Goal: Information Seeking & Learning: Learn about a topic

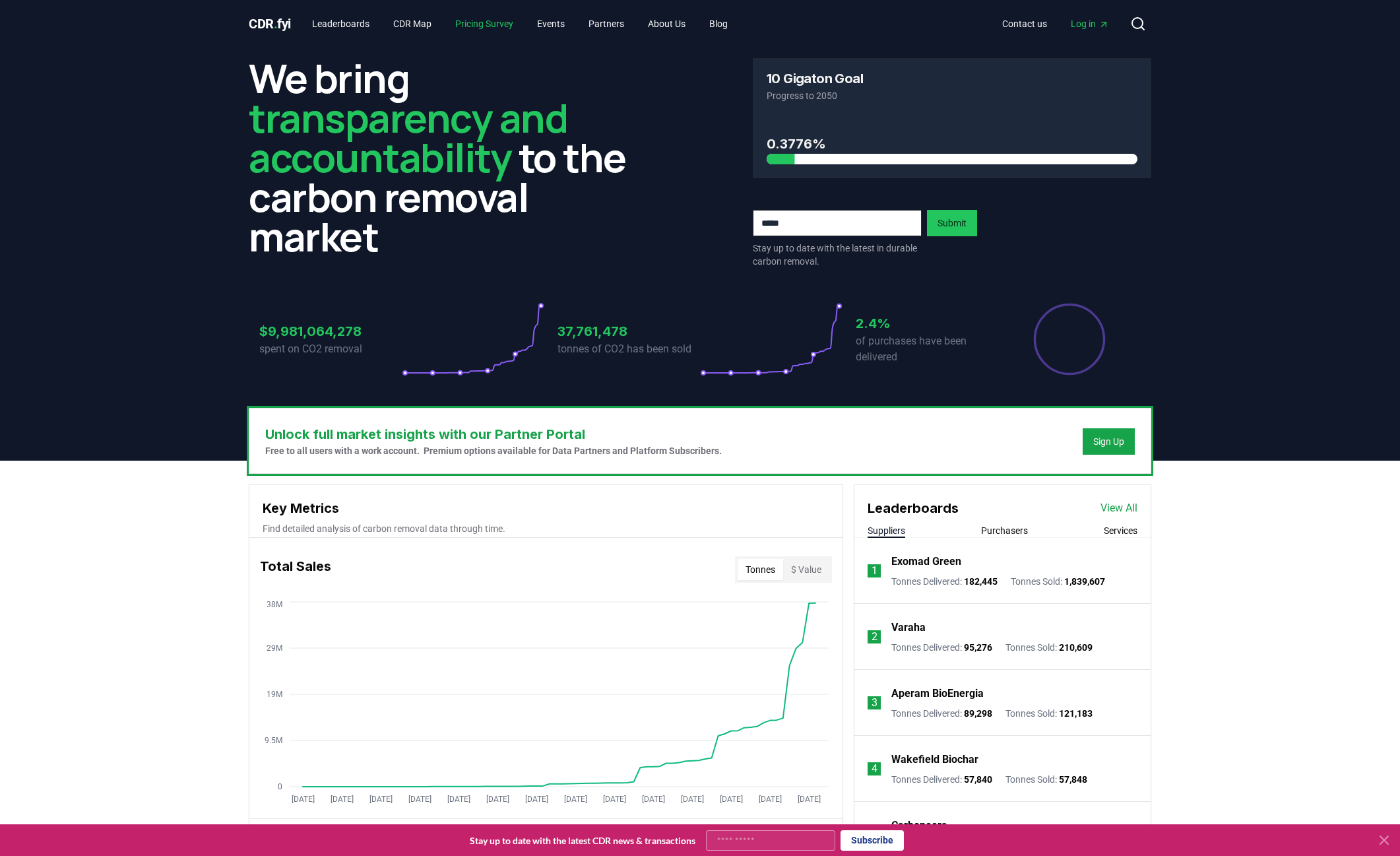
click at [502, 21] on link "Pricing Survey" at bounding box center [484, 24] width 79 height 24
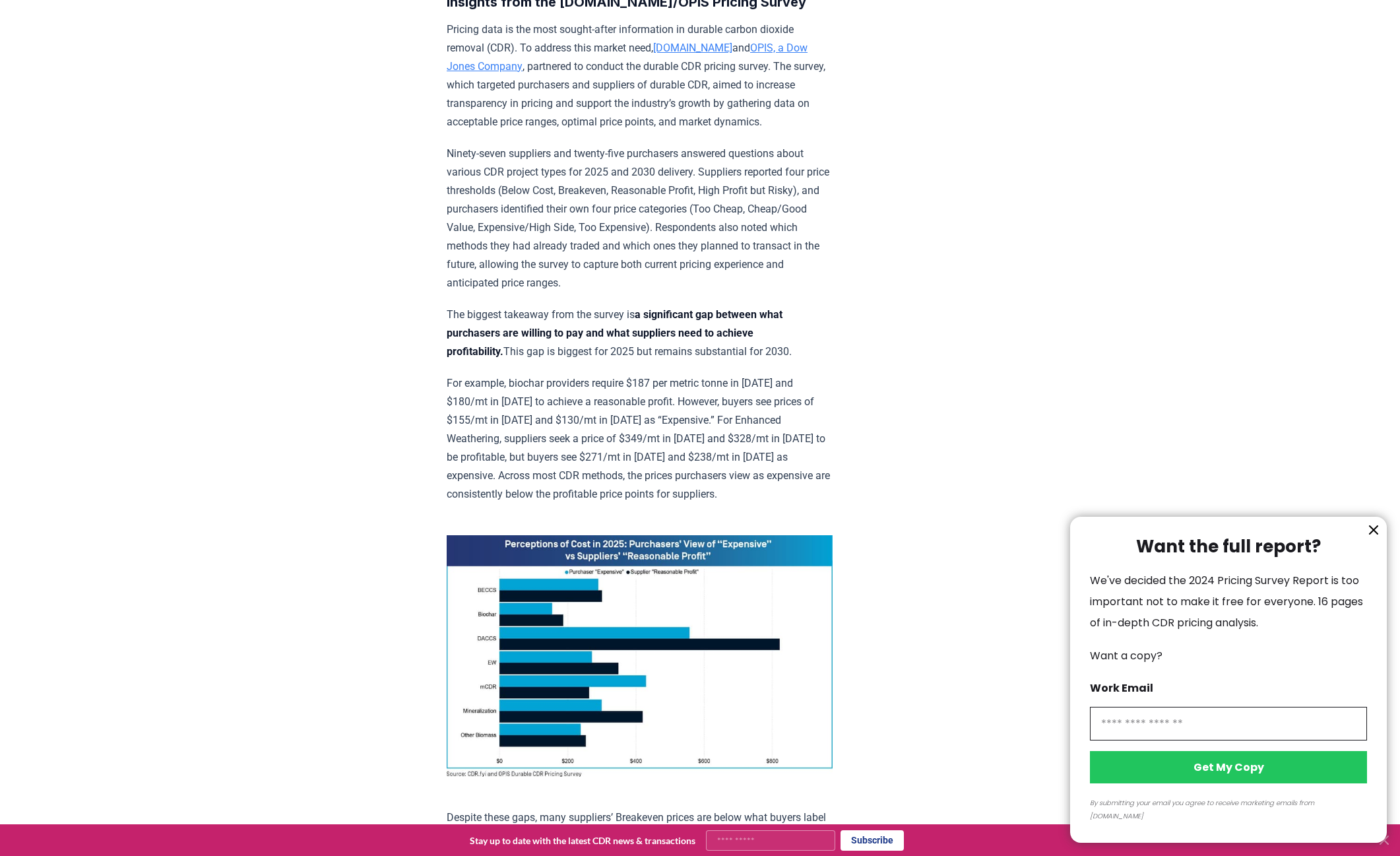
scroll to position [528, 0]
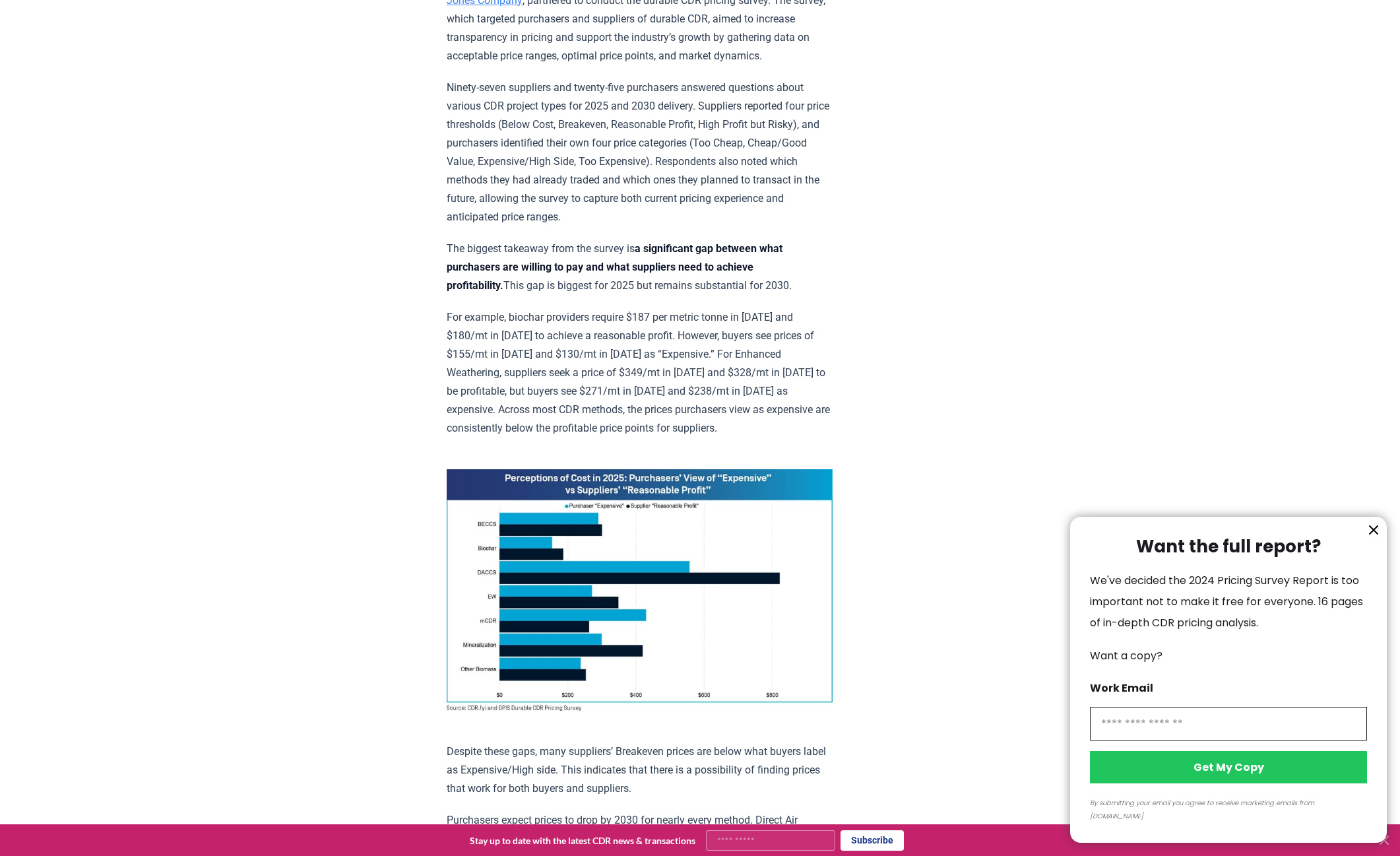
click at [1375, 538] on icon "information" at bounding box center [1373, 529] width 16 height 16
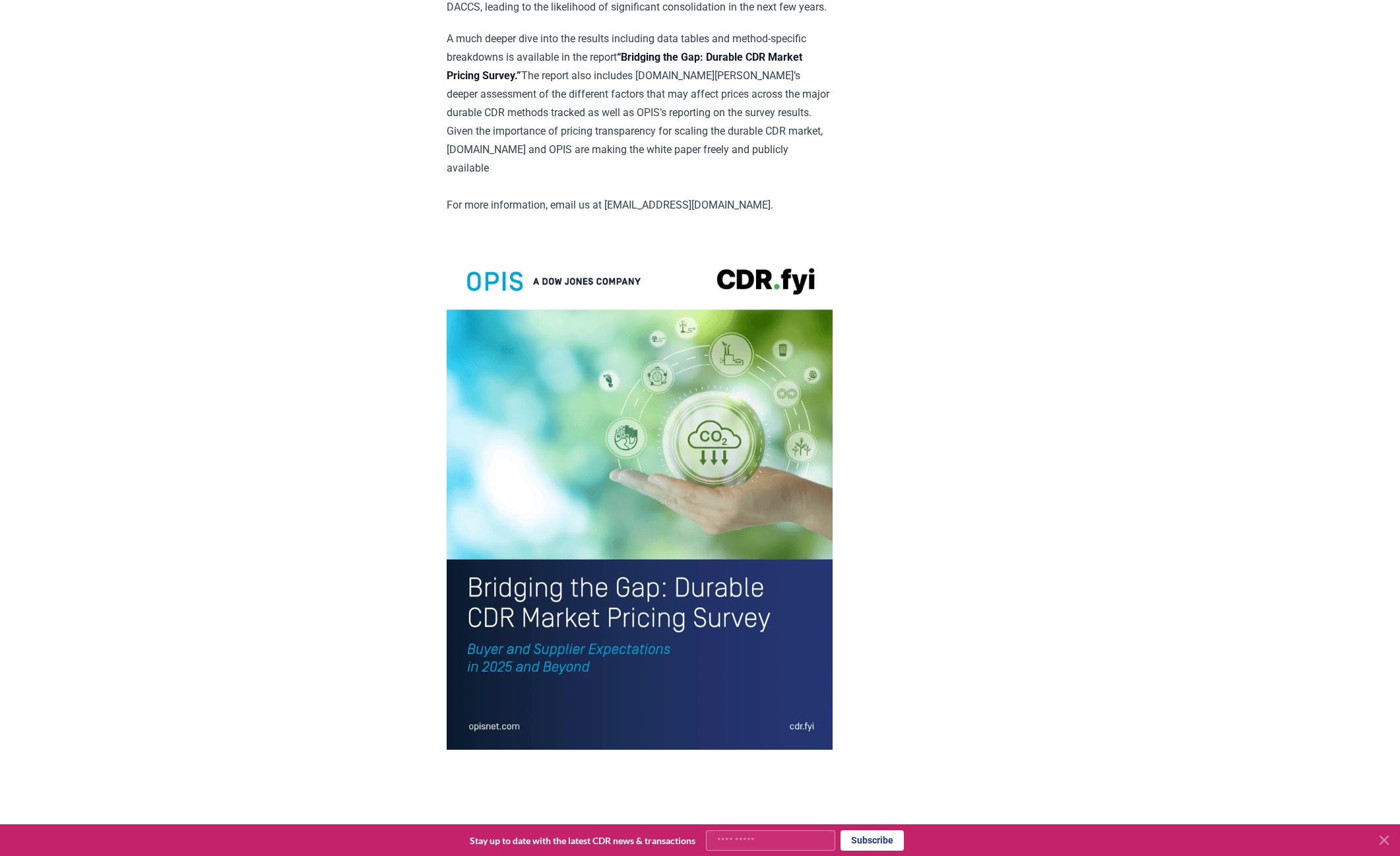
scroll to position [2690, 0]
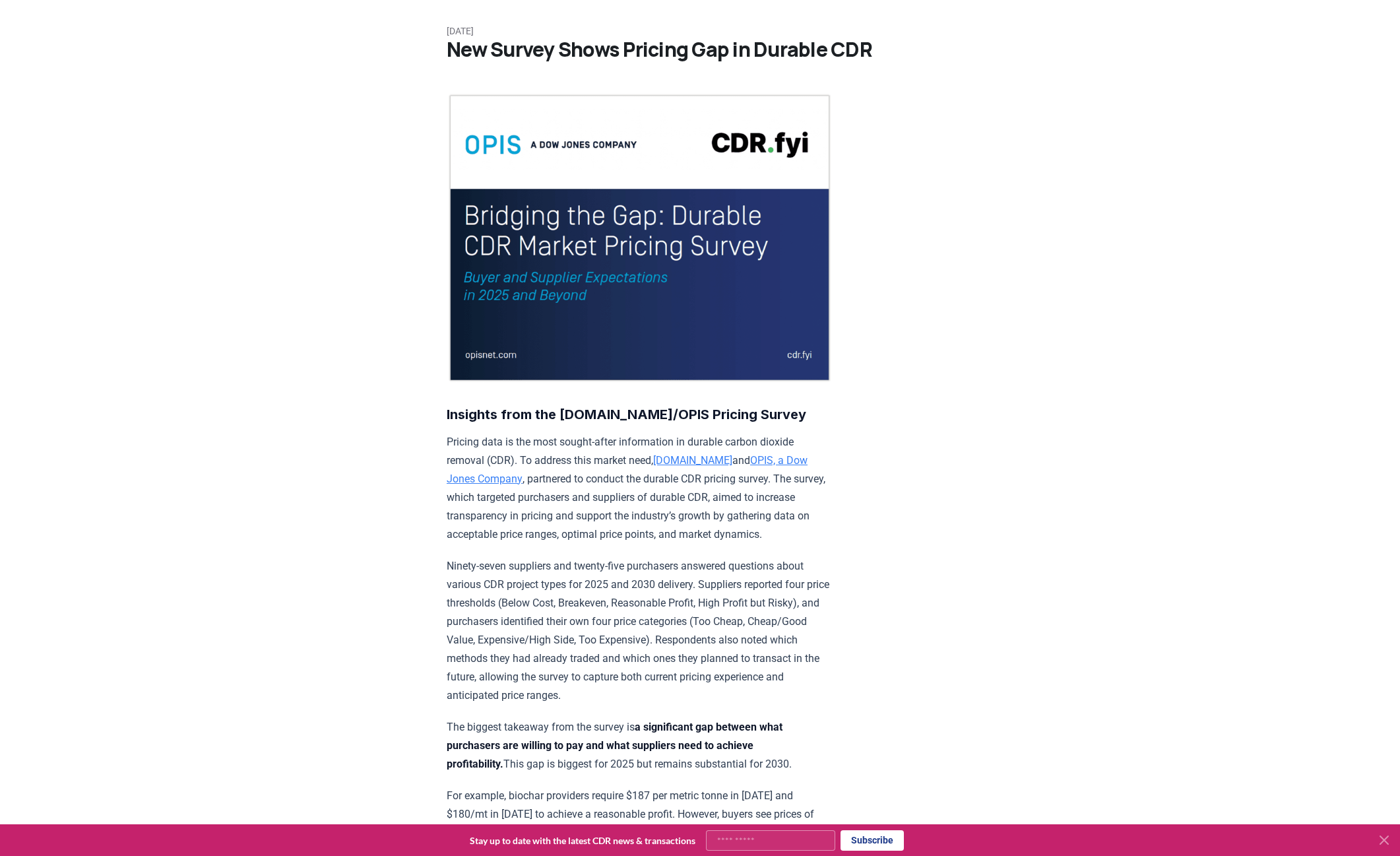
scroll to position [0, 0]
